Goal: Task Accomplishment & Management: Use online tool/utility

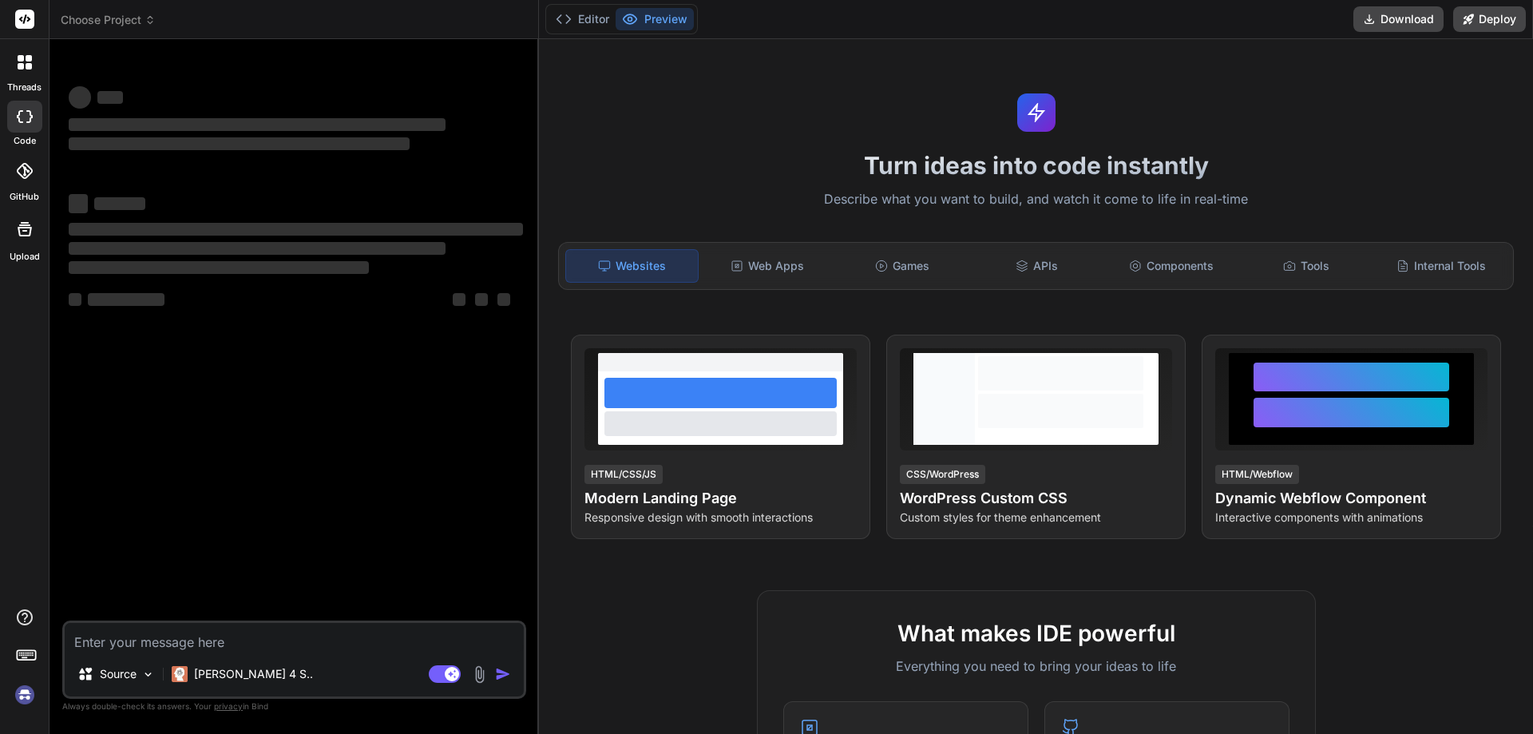
type textarea "x"
click at [271, 643] on textarea at bounding box center [294, 637] width 459 height 29
type textarea "d"
type textarea "x"
type textarea "d"
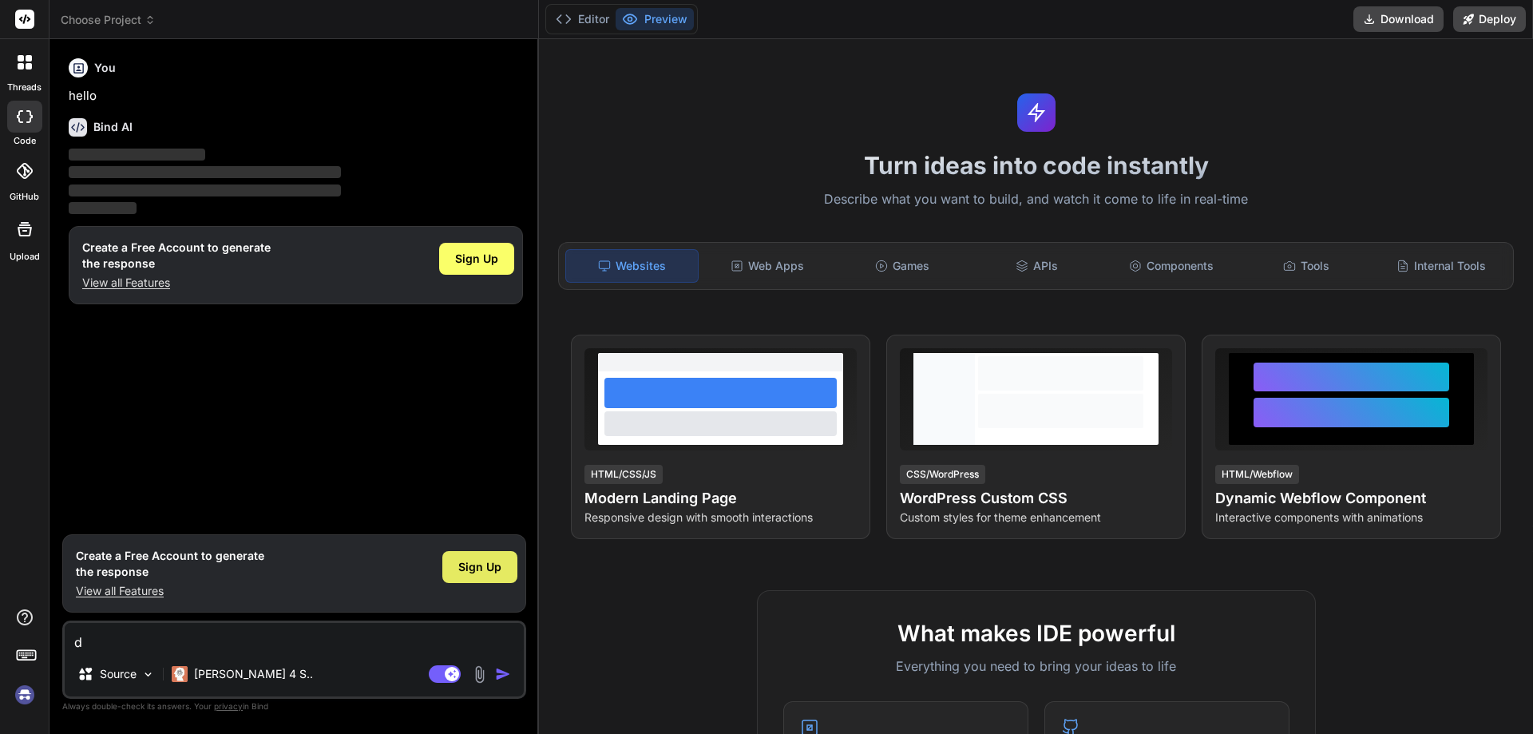
click at [469, 572] on span "Sign Up" at bounding box center [479, 567] width 43 height 16
type textarea "x"
click at [107, 637] on textarea "d" at bounding box center [294, 637] width 459 height 29
type textarea "x"
click at [473, 562] on span "Sign Up" at bounding box center [479, 567] width 43 height 16
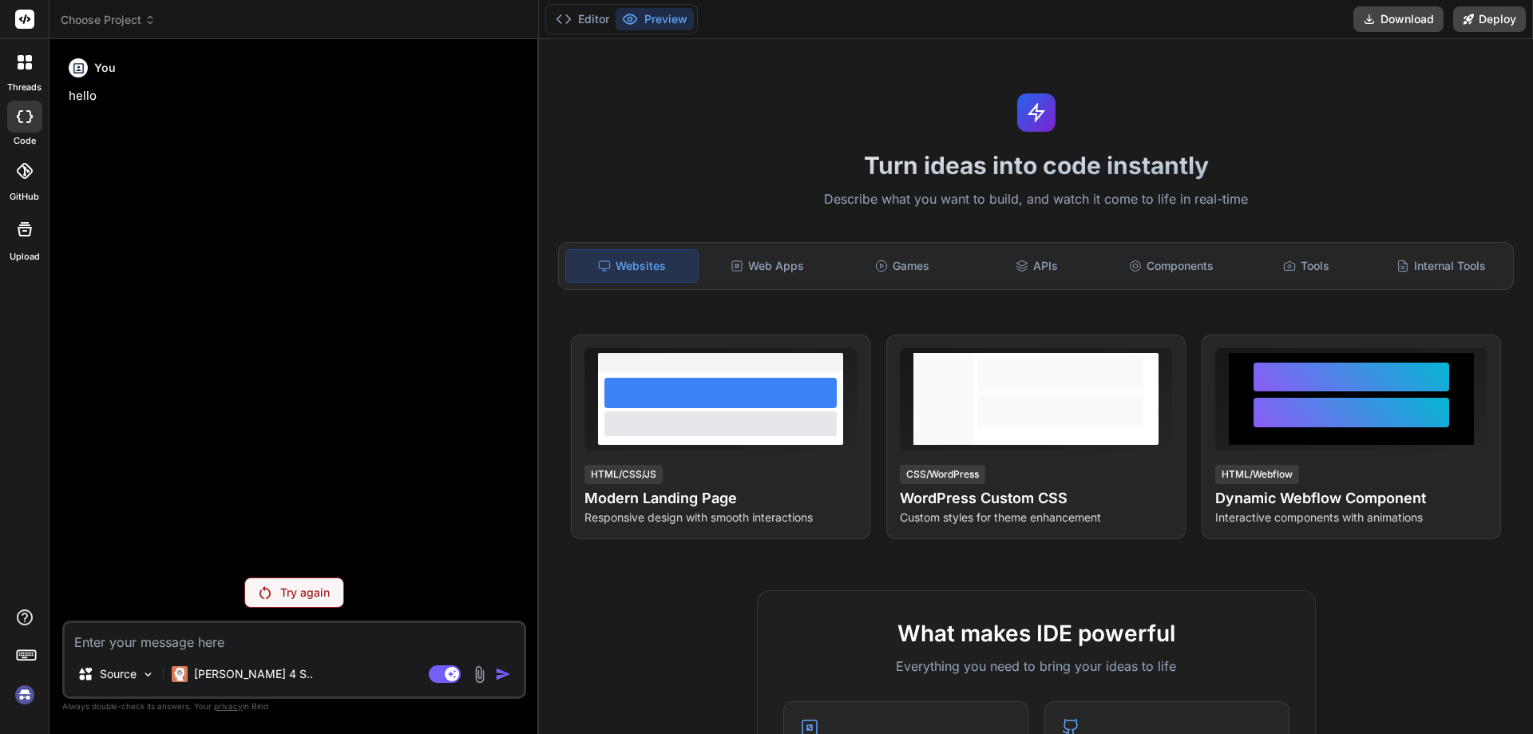
type textarea "x"
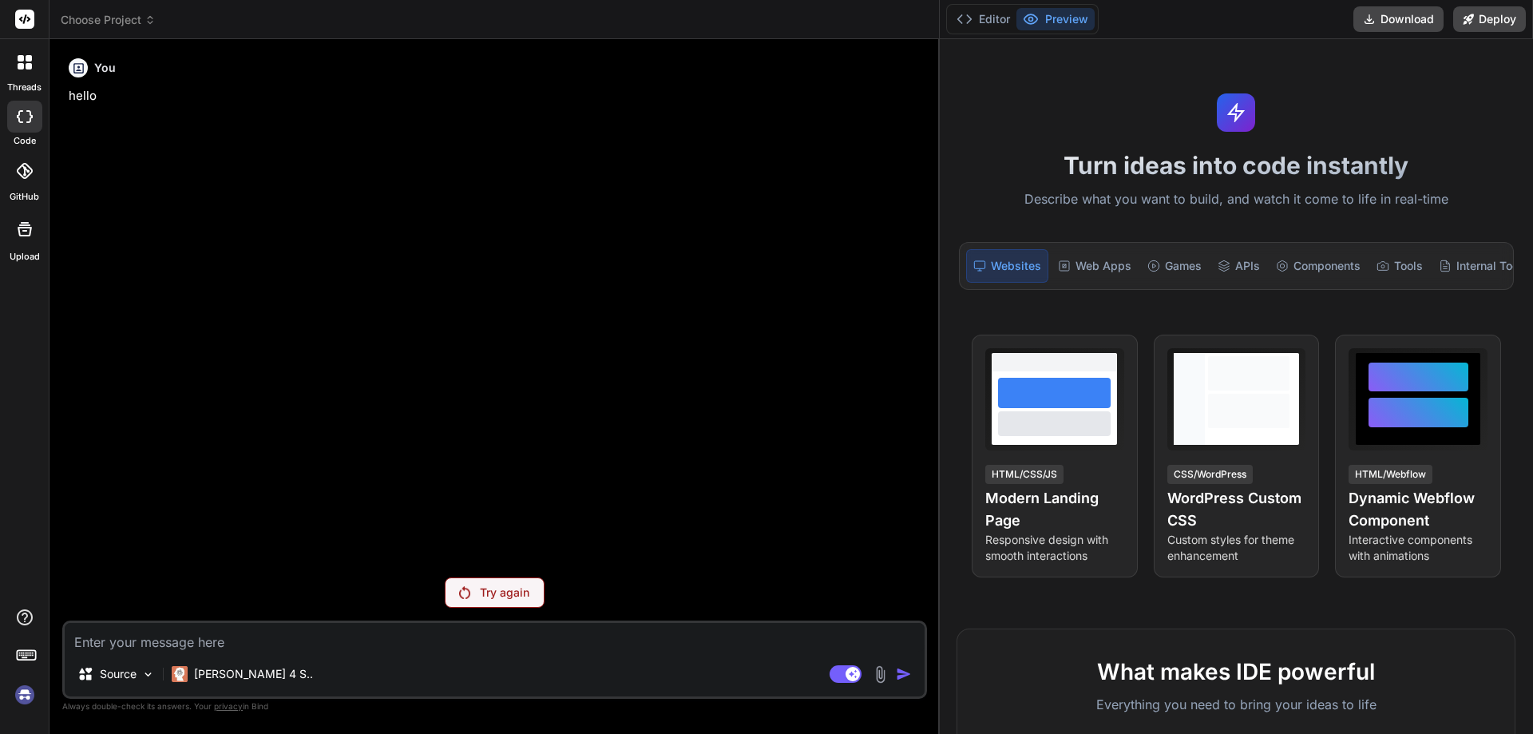
drag, startPoint x: 538, startPoint y: 69, endPoint x: 1532, endPoint y: 106, distance: 994.8
click at [1532, 106] on div "Choose Project Created with Pixso. Bind AI Web Search Created with Pixso. Code …" at bounding box center [792, 367] width 1484 height 734
click at [254, 635] on textarea at bounding box center [495, 637] width 860 height 29
type textarea "h"
type textarea "x"
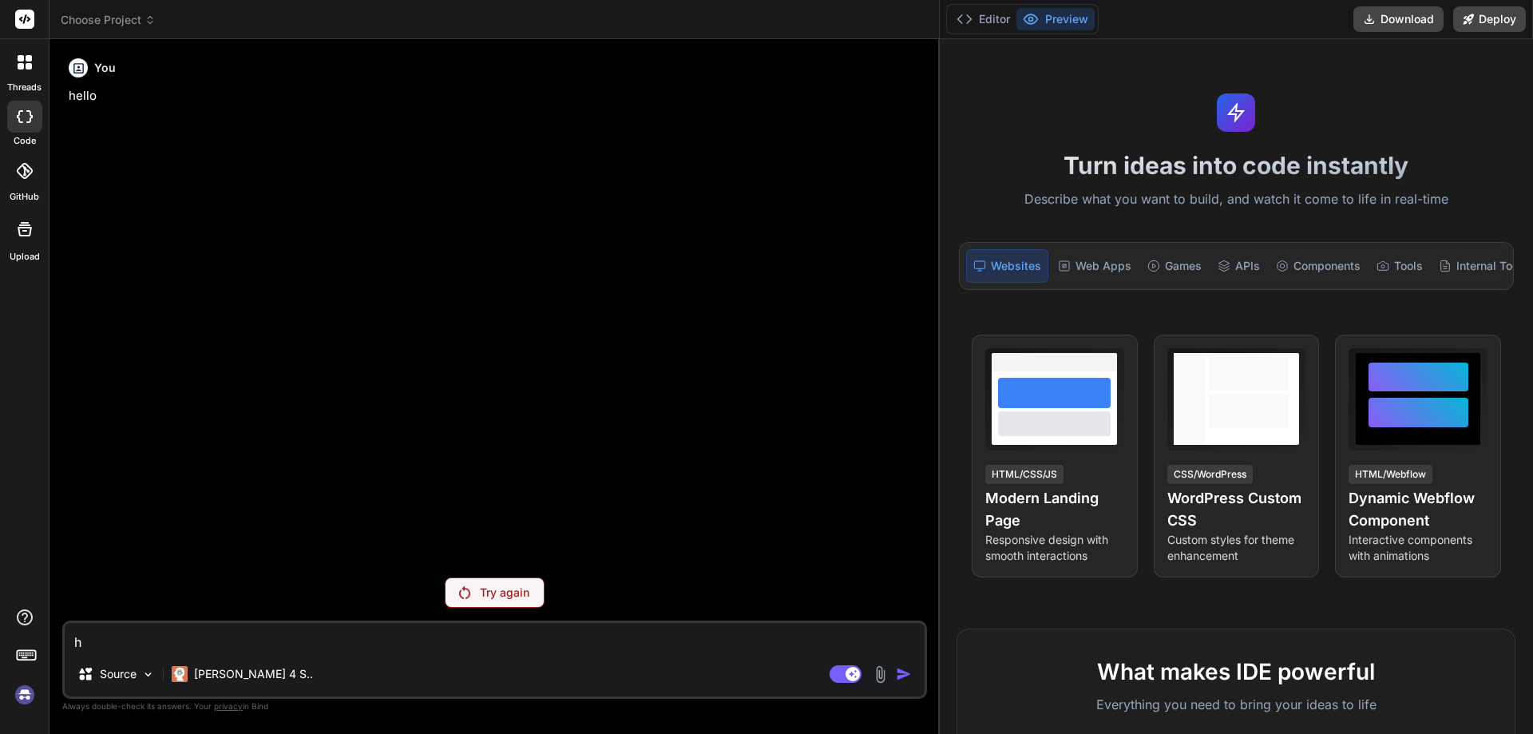
type textarea "hi"
type textarea "x"
type textarea "hii"
type textarea "x"
type textarea "hii"
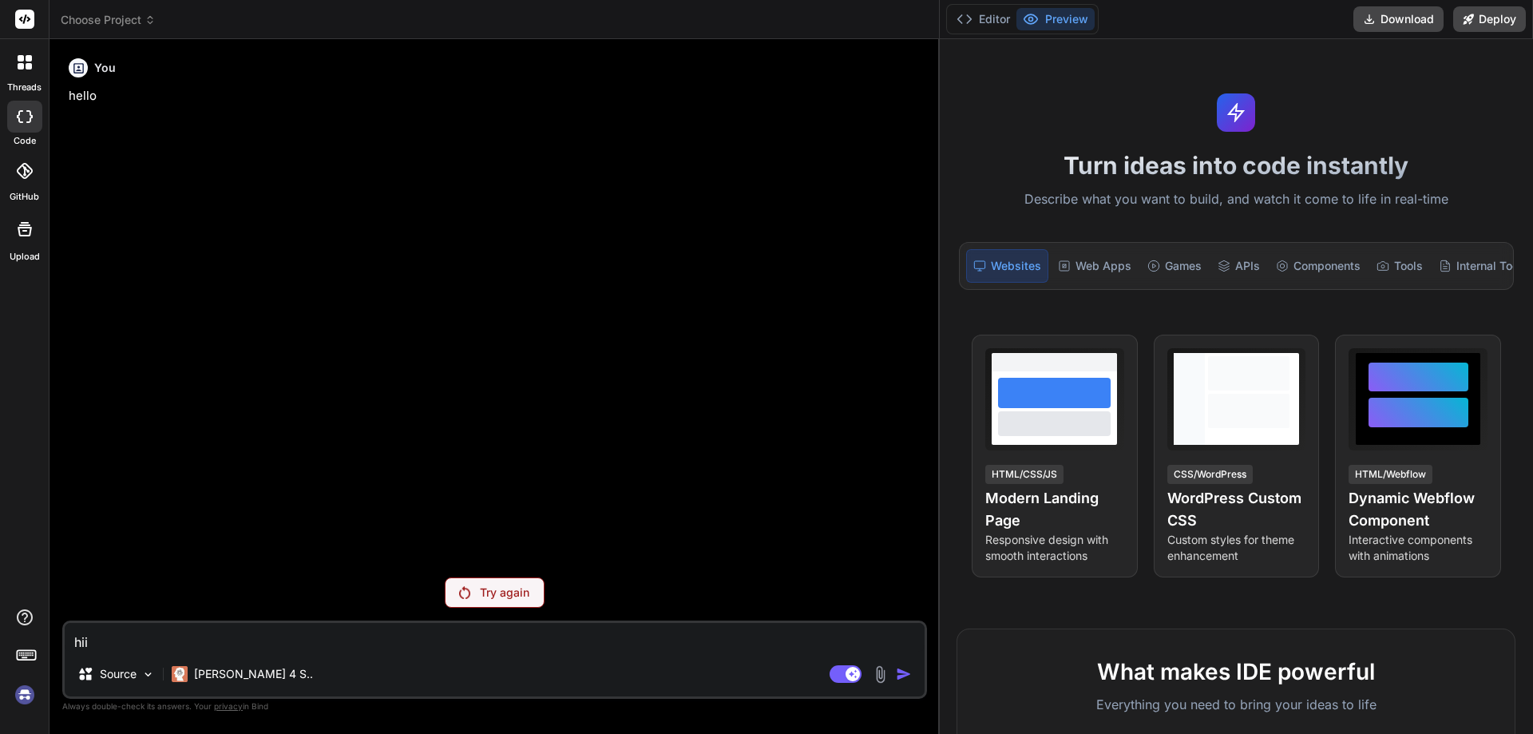
click at [498, 604] on div "Try again" at bounding box center [495, 592] width 100 height 30
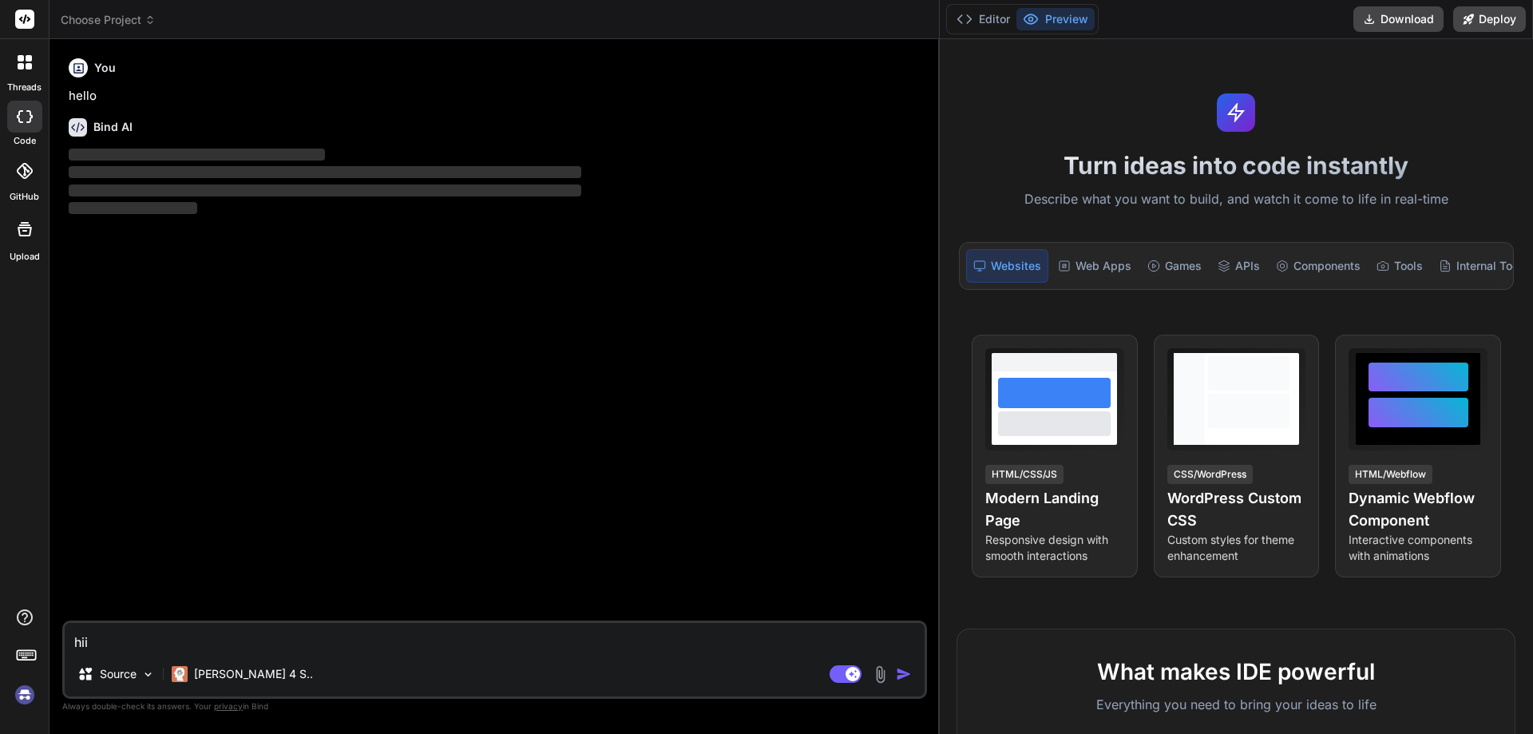
type textarea "x"
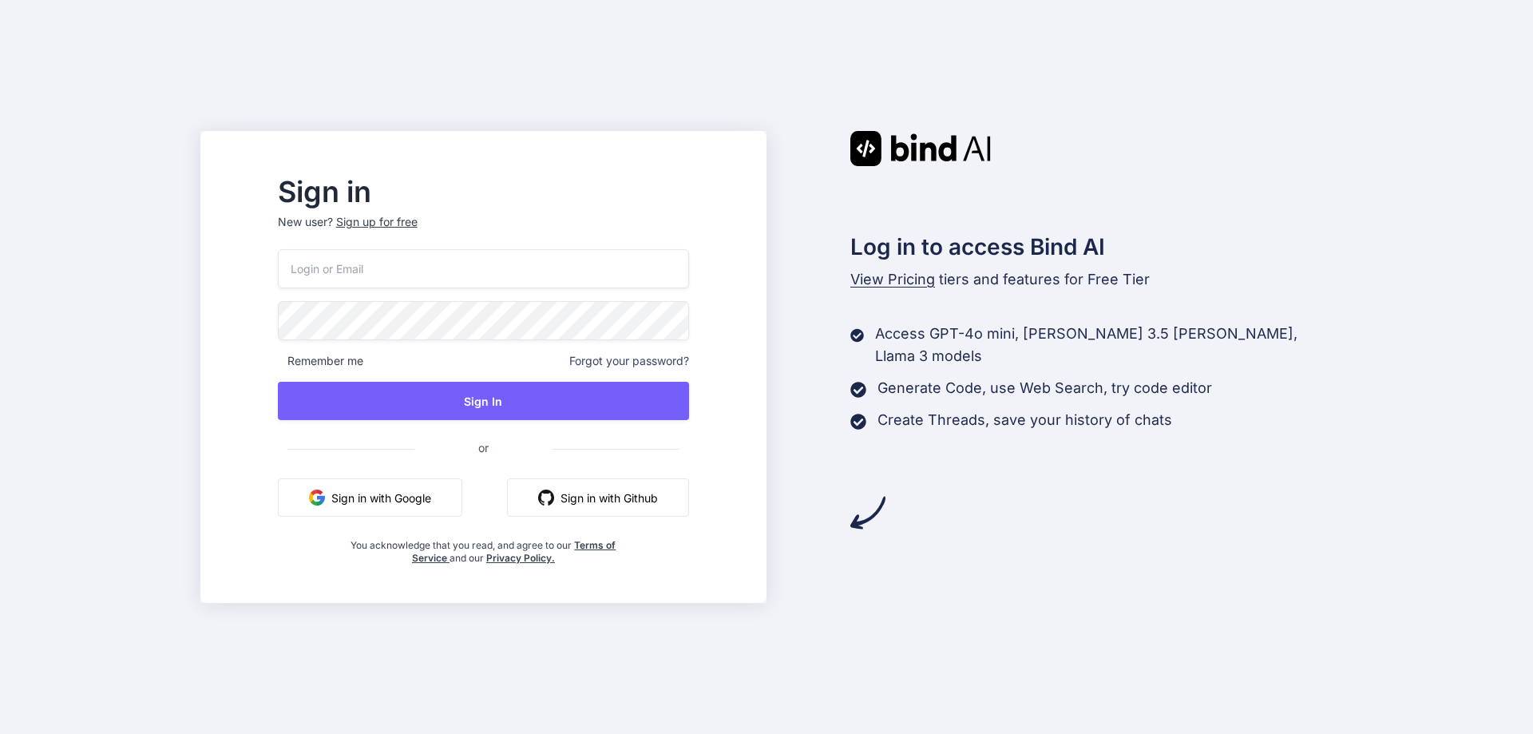
click at [428, 267] on input "email" at bounding box center [483, 268] width 411 height 39
paste input "[EMAIL_ADDRESS][DOMAIN_NAME]"
type input "[EMAIL_ADDRESS][DOMAIN_NAME]"
click at [442, 420] on div "[EMAIL_ADDRESS][DOMAIN_NAME] Remember me Forgot your password? Sign In or Sign …" at bounding box center [483, 406] width 411 height 315
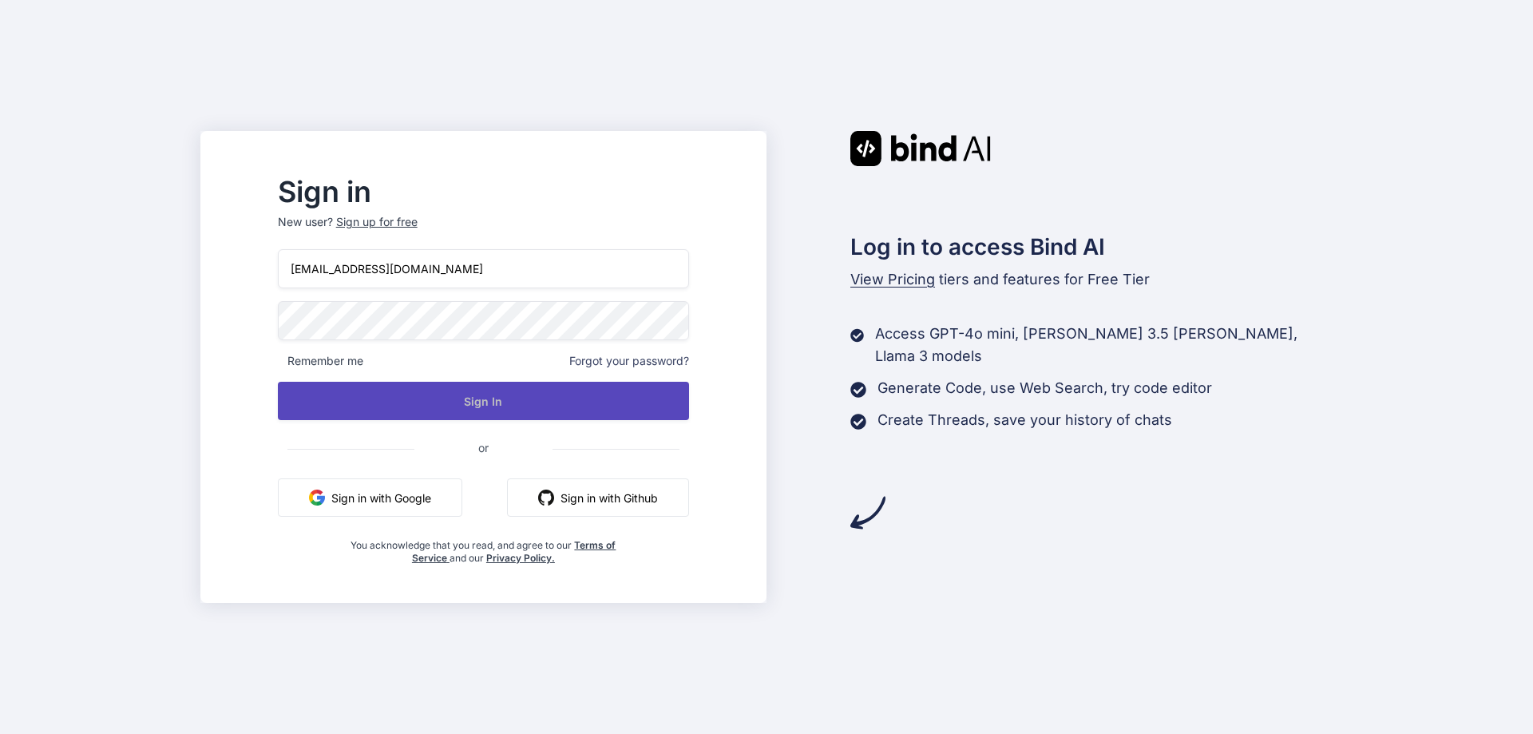
click at [446, 412] on button "Sign In" at bounding box center [483, 401] width 411 height 38
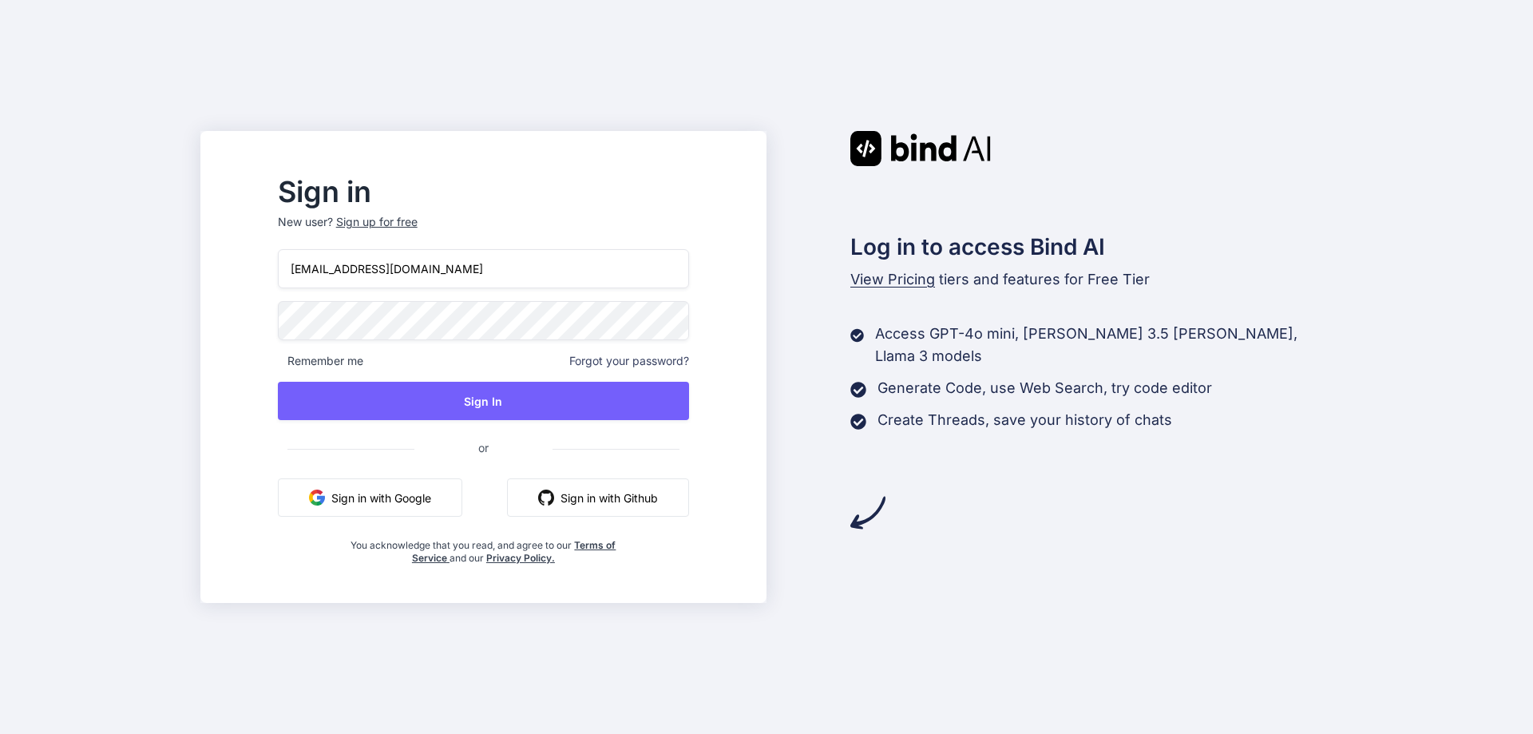
click at [655, 359] on span "Forgot your password?" at bounding box center [629, 361] width 120 height 16
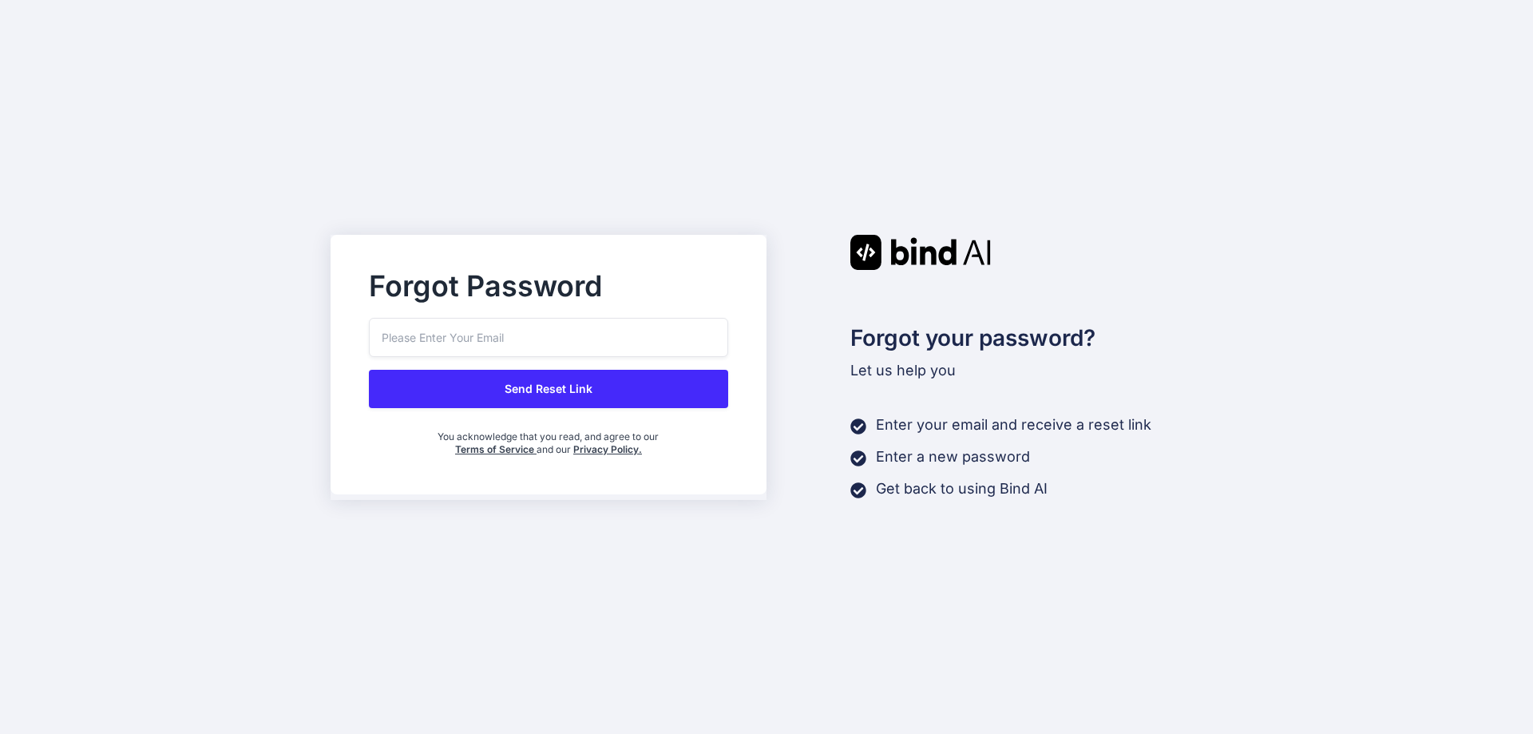
click at [489, 337] on input "email" at bounding box center [548, 337] width 359 height 39
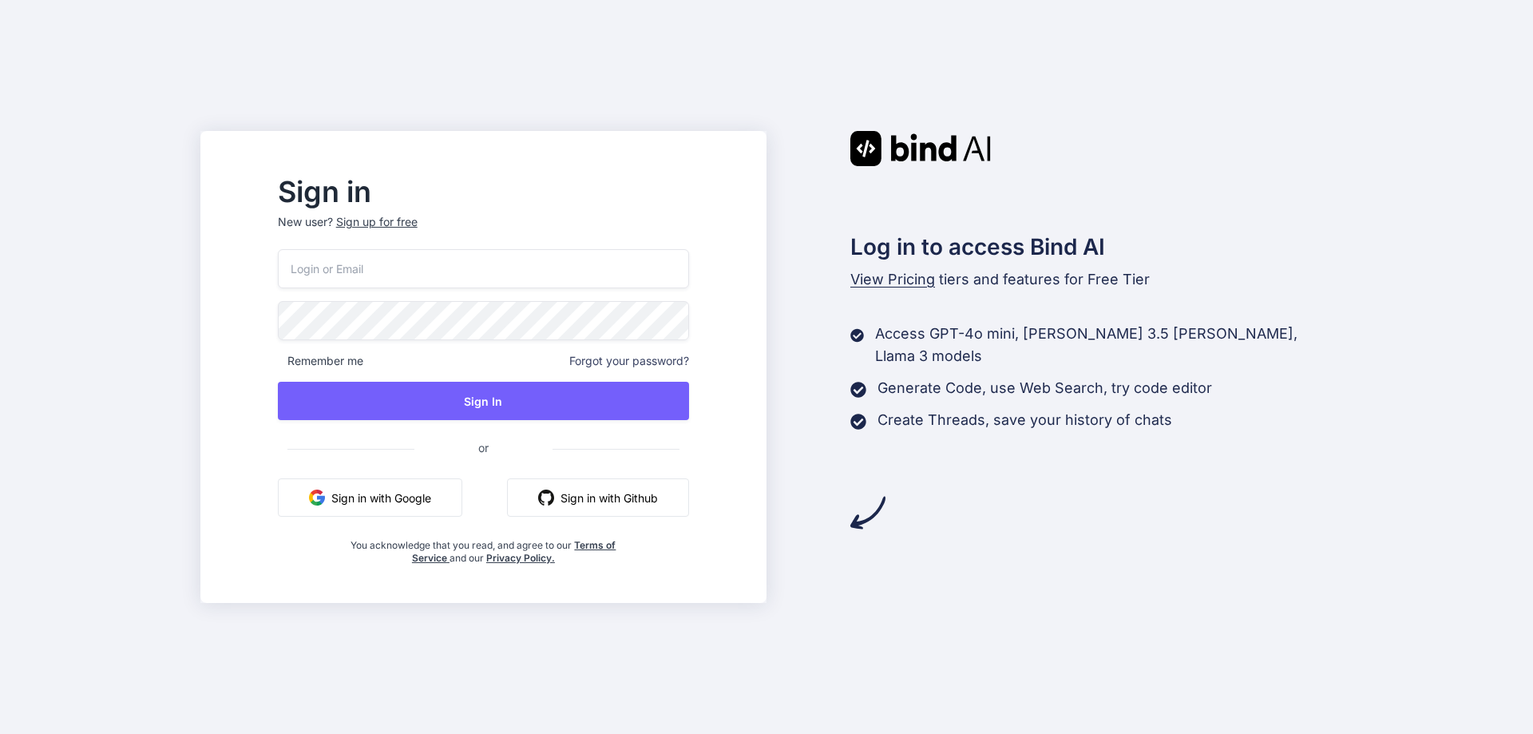
click at [443, 268] on input "email" at bounding box center [483, 268] width 411 height 39
click at [363, 276] on input "email" at bounding box center [483, 268] width 411 height 39
paste input "fisori8497@mogash.com"
type input "fisori8497@mogash.com"
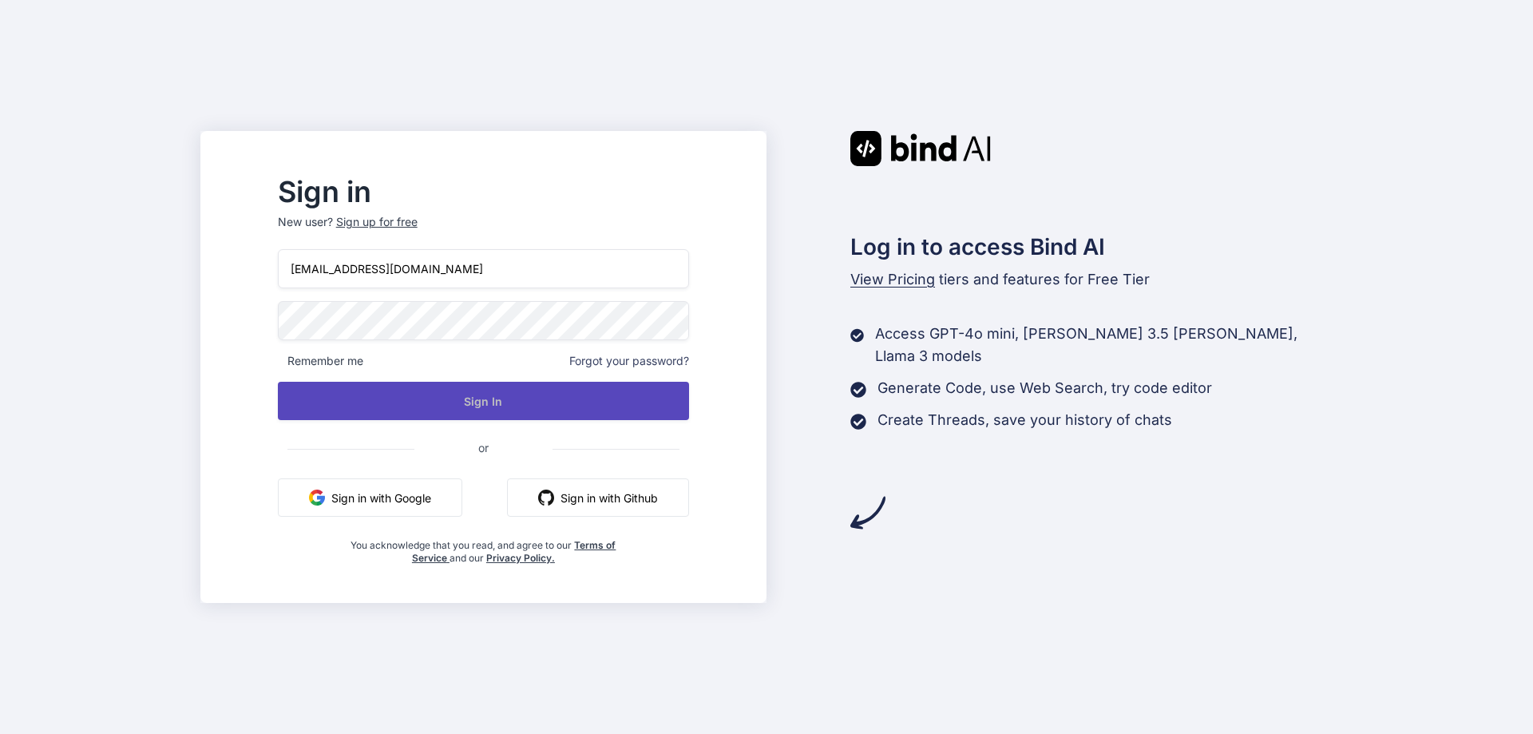
click at [458, 406] on button "Sign In" at bounding box center [483, 401] width 411 height 38
